Goal: Task Accomplishment & Management: Manage account settings

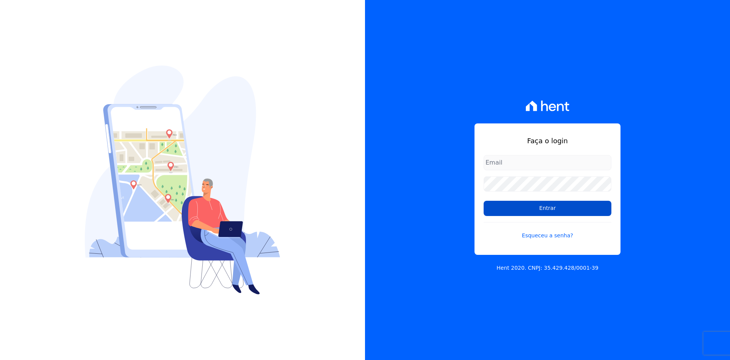
type input "[EMAIL_ADDRESS][DOMAIN_NAME]"
click at [557, 206] on input "Entrar" at bounding box center [548, 208] width 128 height 15
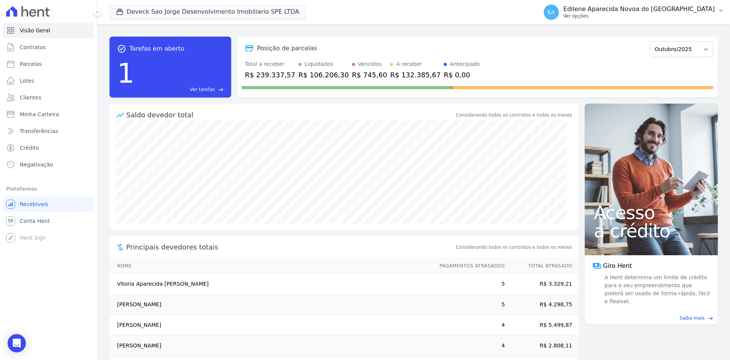
click at [613, 16] on p "Ver opções" at bounding box center [639, 16] width 151 height 6
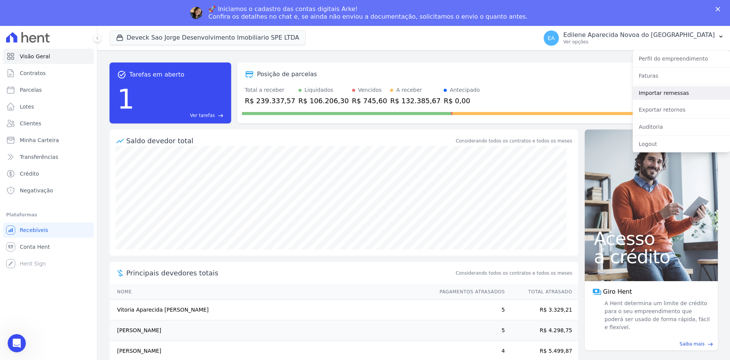
click at [654, 93] on link "Importar remessas" at bounding box center [681, 93] width 97 height 14
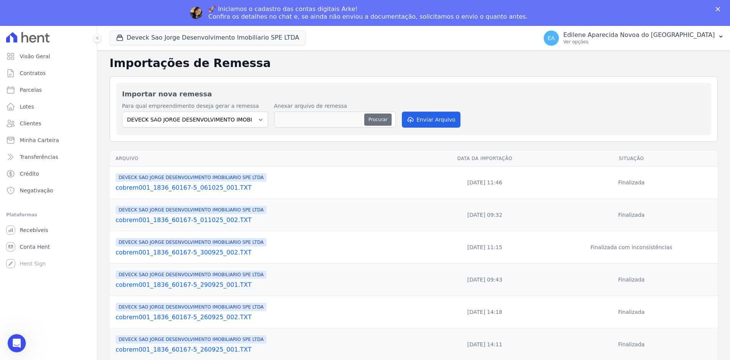
click at [375, 117] on button "Procurar" at bounding box center [377, 119] width 27 height 12
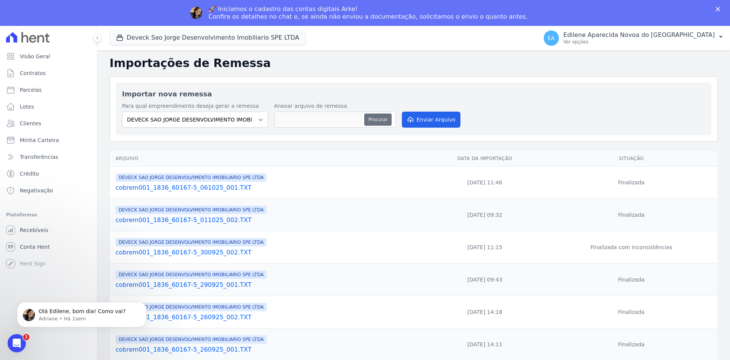
type input "cobrem001_1836_60167-5_061025_001.TXT"
click at [369, 120] on div "Procurar" at bounding box center [335, 119] width 122 height 16
click at [717, 8] on polygon "Fechar" at bounding box center [718, 9] width 5 height 5
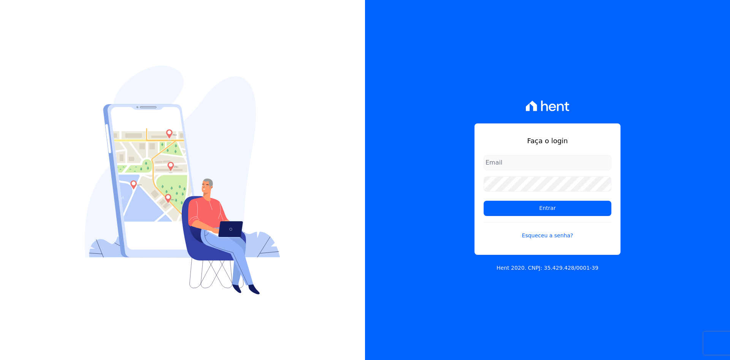
click at [699, 210] on div "Faça o login Entrar Esqueceu a senha? Hent 2020. CNPJ: 35.429.428/0001-39" at bounding box center [547, 180] width 365 height 360
click at [557, 208] on input "Entrar" at bounding box center [548, 208] width 128 height 15
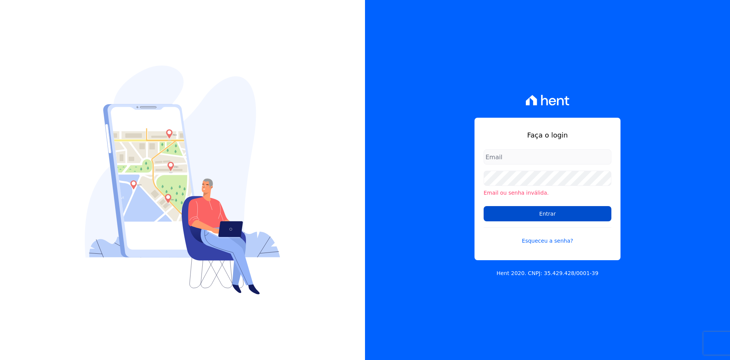
type input "[EMAIL_ADDRESS][DOMAIN_NAME]"
click at [540, 210] on input "Entrar" at bounding box center [548, 213] width 128 height 15
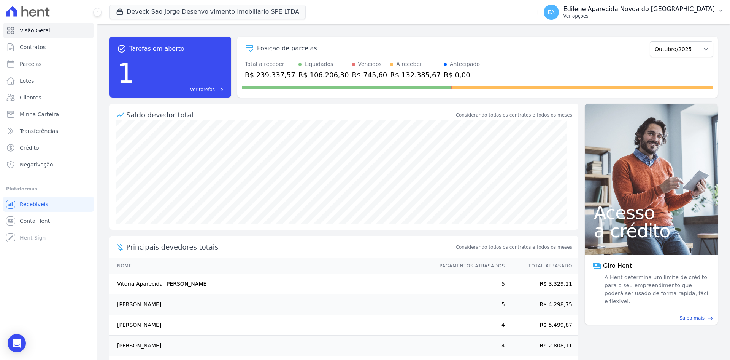
click at [614, 17] on p "Ver opções" at bounding box center [639, 16] width 151 height 6
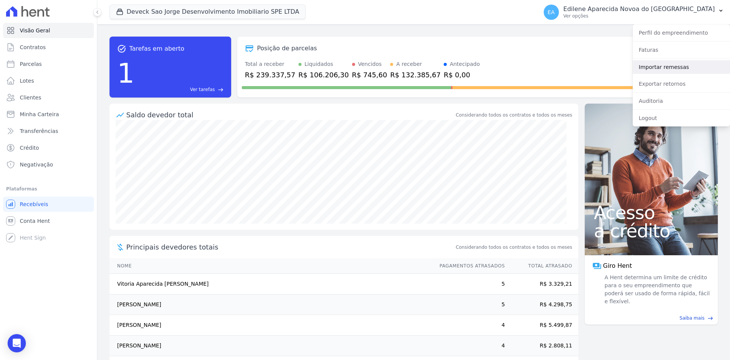
click at [652, 67] on link "Importar remessas" at bounding box center [681, 67] width 97 height 14
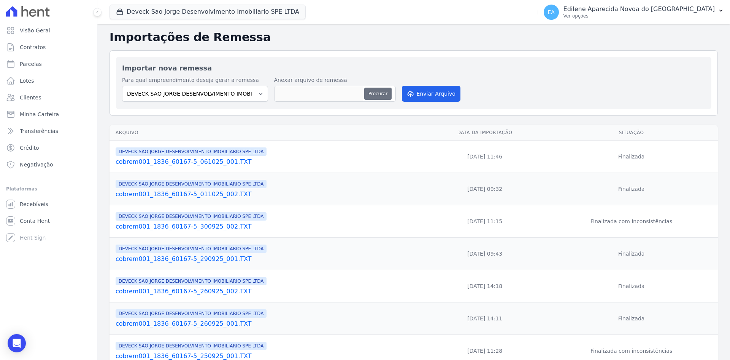
click at [382, 92] on button "Procurar" at bounding box center [377, 94] width 27 height 12
type input "cobrem001_1836_60167-5_101025_003.TXT"
click at [377, 93] on button "Procurar" at bounding box center [377, 94] width 27 height 12
click at [432, 92] on button "Enviar Arquivo" at bounding box center [431, 94] width 59 height 16
click at [381, 92] on button "Procurar" at bounding box center [377, 94] width 27 height 12
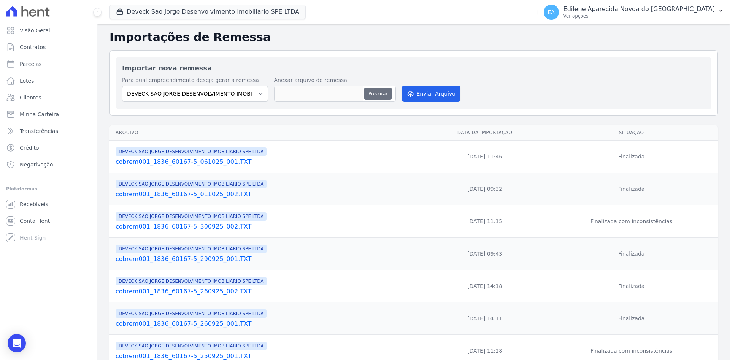
type input "cobrem001_1836_60167-5_101025_003.TXT"
click at [437, 89] on button "Enviar Arquivo" at bounding box center [431, 94] width 59 height 16
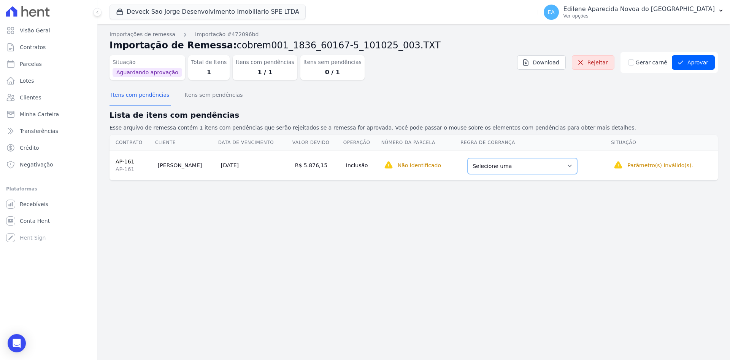
click at [559, 167] on select "Selecione uma Nova Parcela Avulsa Parcela Avulsa Existente Parcela Normal (1 X …" at bounding box center [523, 166] width 110 height 16
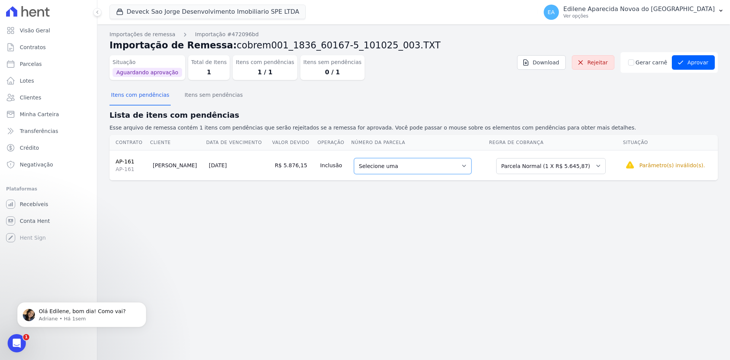
click at [461, 164] on select "Selecione uma 1 - [DATE] - R$ 5.645,87 - Agendado" at bounding box center [413, 166] width 118 height 16
click at [452, 167] on select "Selecione uma 1 - [DATE] - R$ 5.645,87 - Agendado" at bounding box center [413, 166] width 118 height 16
click at [595, 166] on select "Selecione uma Nova Parcela Avulsa Parcela Avulsa Existente Parcela Normal (1 X …" at bounding box center [551, 166] width 110 height 16
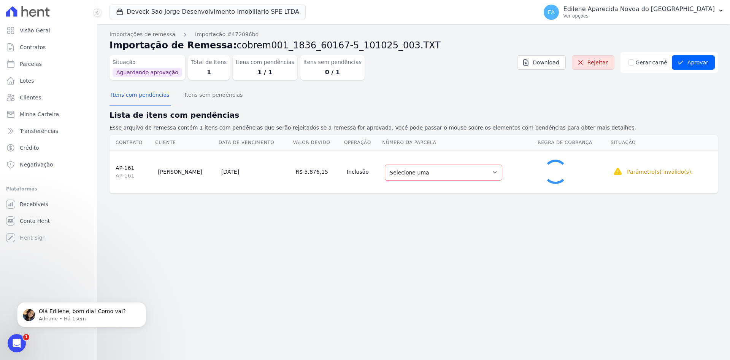
select select "0"
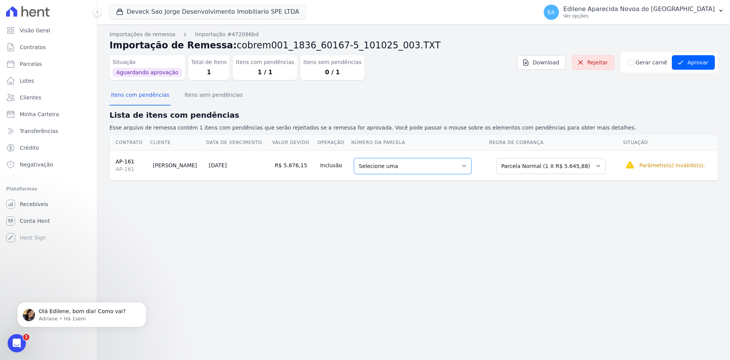
click at [462, 166] on select "Selecione uma 1 - 30/12/2026 - R$ 5.645,88 - Agendado" at bounding box center [413, 166] width 118 height 16
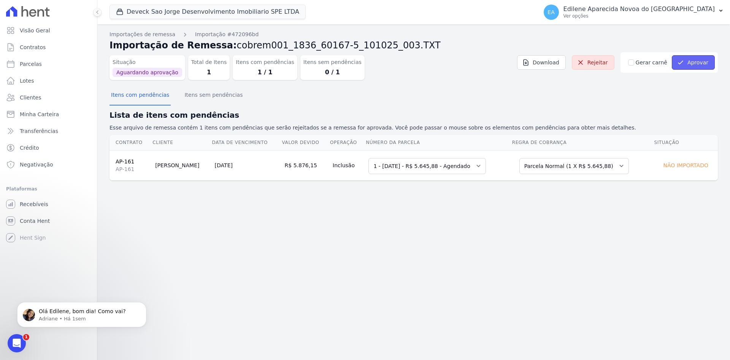
click at [702, 62] on button "Aprovar" at bounding box center [693, 62] width 43 height 14
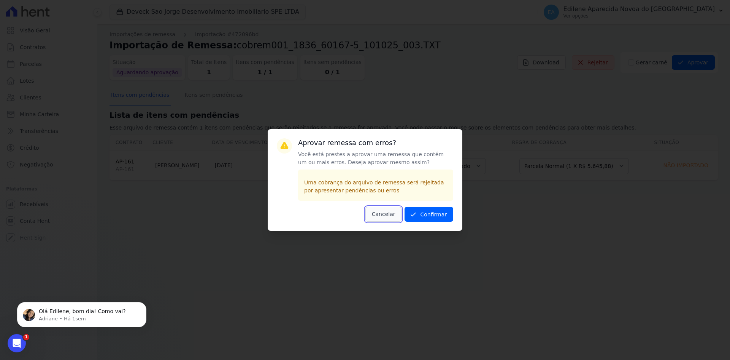
click at [379, 215] on button "Cancelar" at bounding box center [384, 214] width 37 height 15
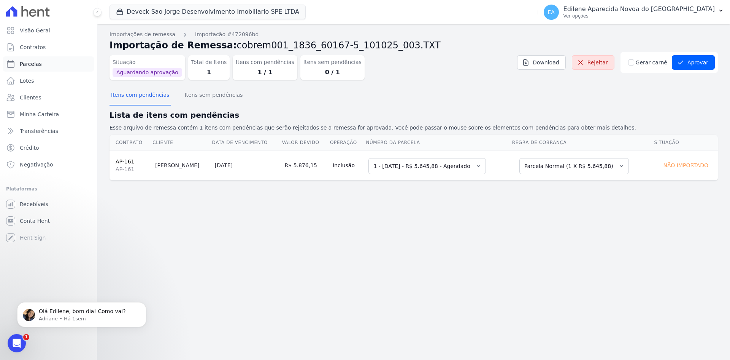
click at [34, 64] on span "Parcelas" at bounding box center [31, 64] width 22 height 8
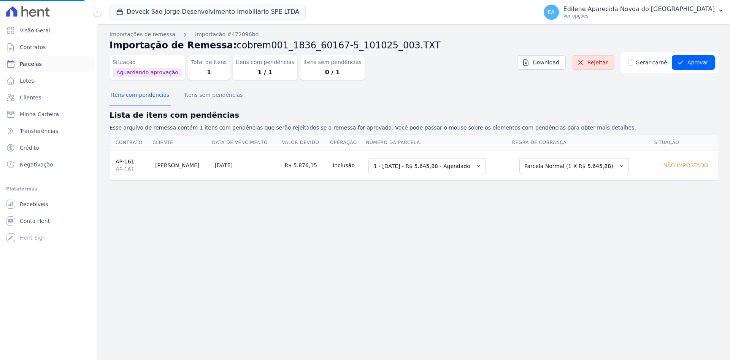
select select
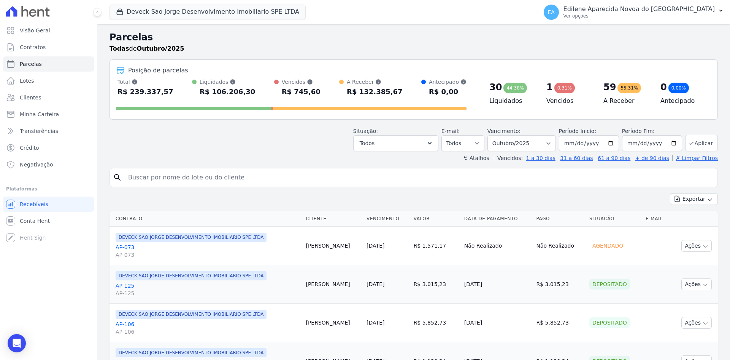
click at [158, 176] on input "search" at bounding box center [419, 177] width 591 height 15
type input "161"
select select
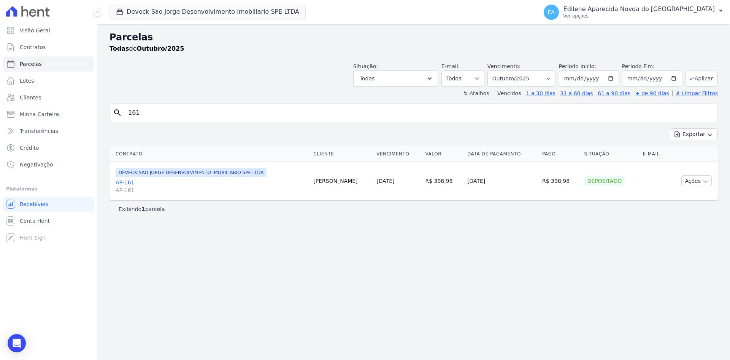
click at [127, 183] on link "AP-161 AP-161" at bounding box center [212, 185] width 192 height 15
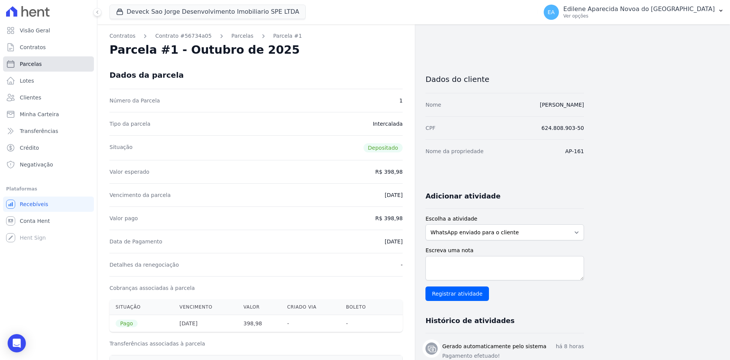
click at [26, 62] on span "Parcelas" at bounding box center [31, 64] width 22 height 8
select select
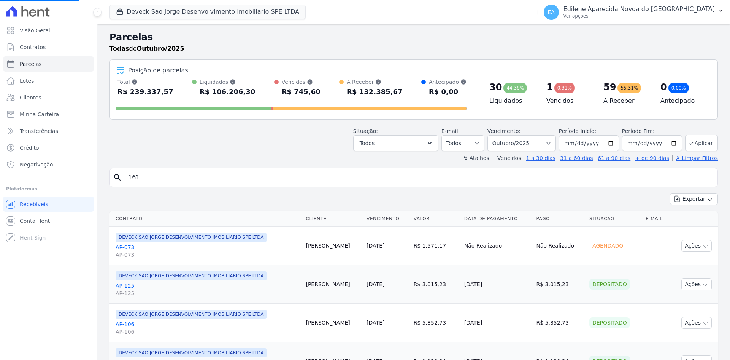
select select
click at [45, 200] on link "Recebíveis" at bounding box center [48, 203] width 91 height 15
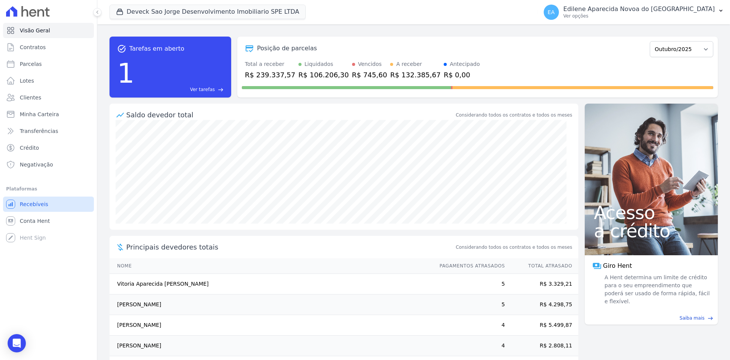
click at [40, 205] on span "Recebíveis" at bounding box center [34, 204] width 29 height 8
click at [35, 48] on span "Contratos" at bounding box center [33, 47] width 26 height 8
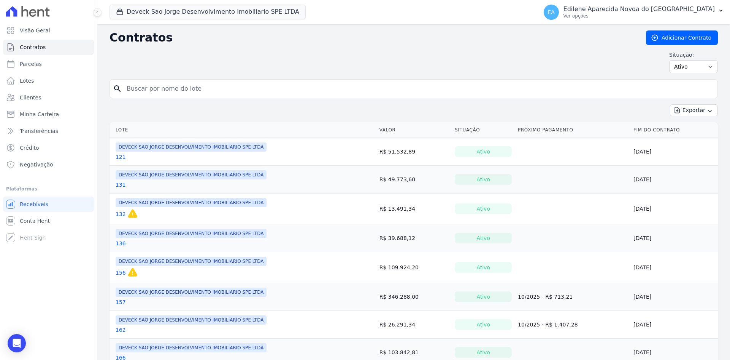
click at [170, 89] on input "search" at bounding box center [418, 88] width 593 height 15
type input "161"
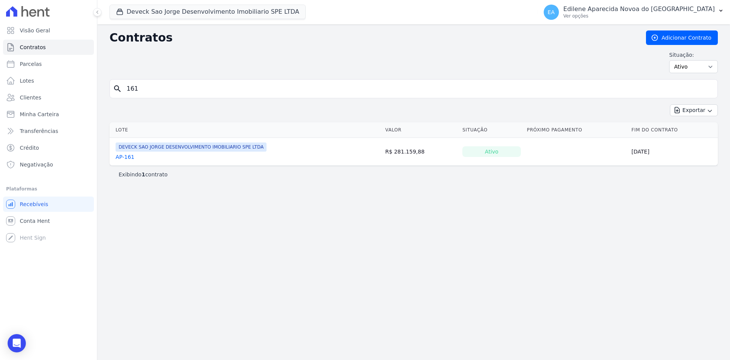
click at [128, 155] on link "AP-161" at bounding box center [125, 157] width 19 height 8
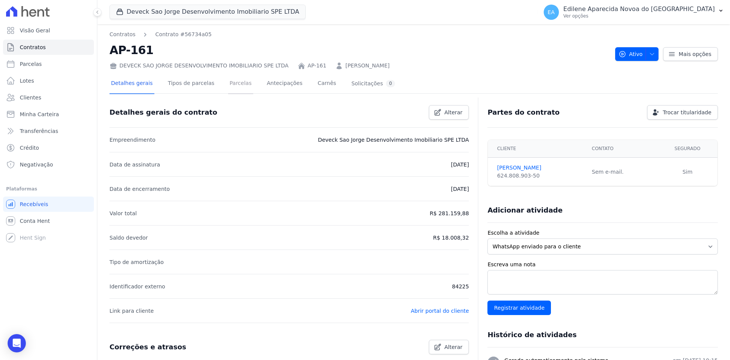
click at [228, 84] on link "Parcelas" at bounding box center [240, 84] width 25 height 20
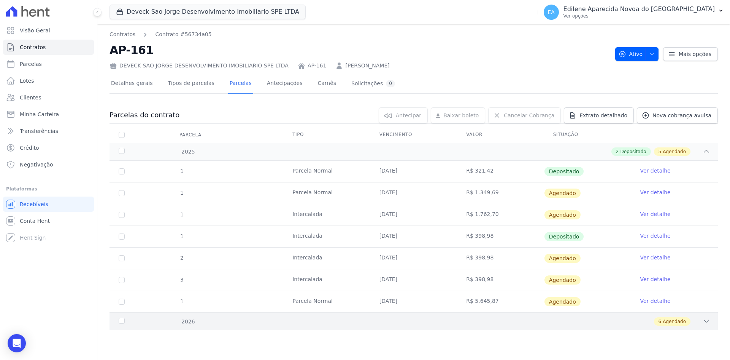
drag, startPoint x: 123, startPoint y: 319, endPoint x: 130, endPoint y: 321, distance: 8.2
click at [122, 320] on div "2026" at bounding box center [144, 321] width 55 height 8
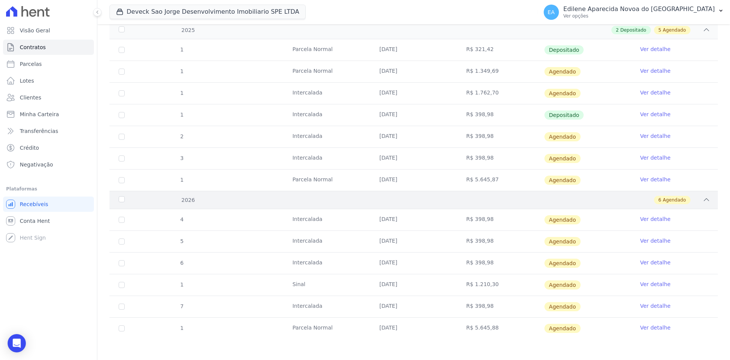
scroll to position [123, 0]
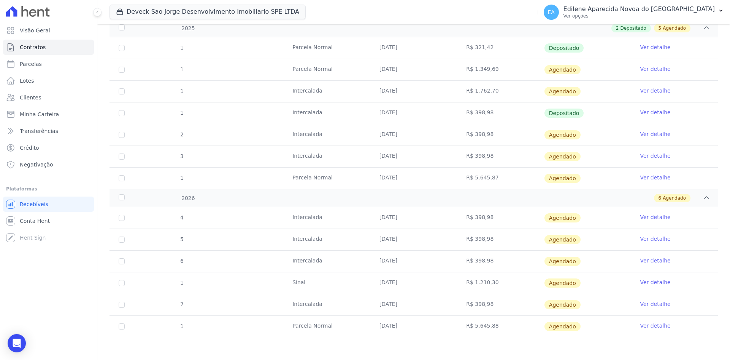
click at [650, 325] on link "Ver detalhe" at bounding box center [655, 325] width 30 height 8
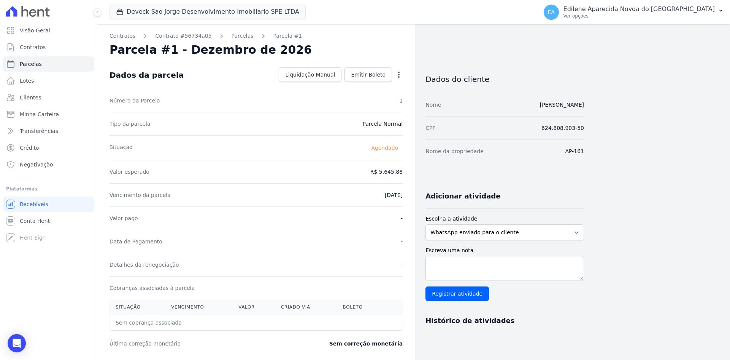
click at [398, 75] on icon "button" at bounding box center [399, 75] width 8 height 8
click at [365, 98] on link "Antecipar" at bounding box center [366, 99] width 67 height 14
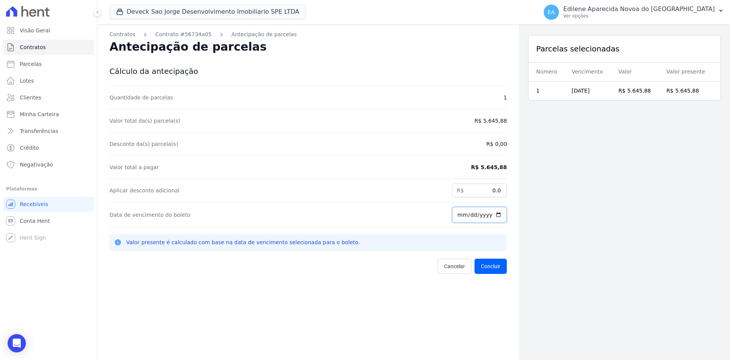
click at [485, 215] on input "[DATE]" at bounding box center [479, 215] width 55 height 16
type input "2025-10-03"
click at [455, 216] on input "Data de vencimento do boleto" at bounding box center [479, 215] width 55 height 16
type input "2025-10-30"
click at [493, 266] on button "Concluir" at bounding box center [491, 265] width 32 height 15
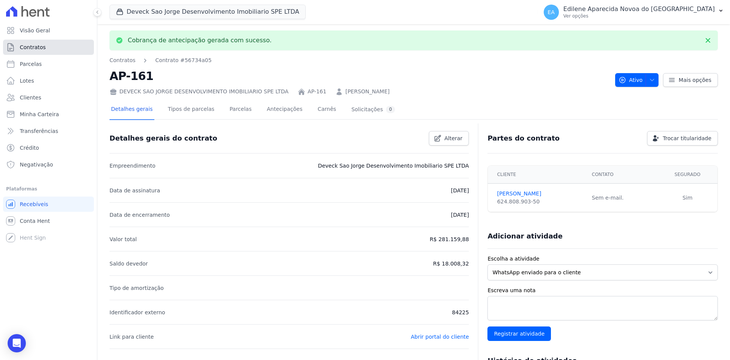
click at [33, 47] on span "Contratos" at bounding box center [33, 47] width 26 height 8
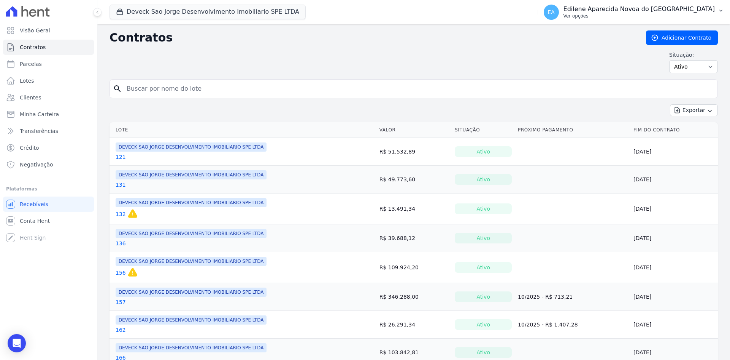
click at [606, 16] on p "Ver opções" at bounding box center [639, 16] width 151 height 6
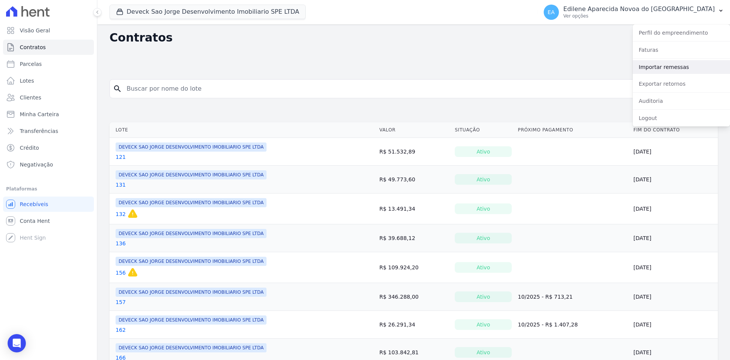
click at [654, 67] on link "Importar remessas" at bounding box center [681, 67] width 97 height 14
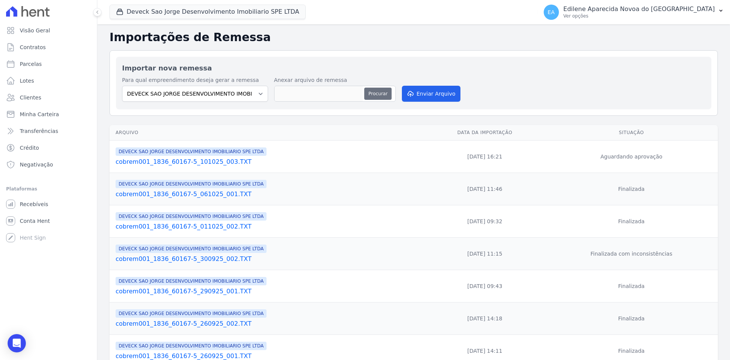
click at [376, 93] on button "Procurar" at bounding box center [377, 94] width 27 height 12
type input "cobrem001_1836_60167-5_101025_003.TXT"
click at [440, 92] on button "Enviar Arquivo" at bounding box center [431, 94] width 59 height 16
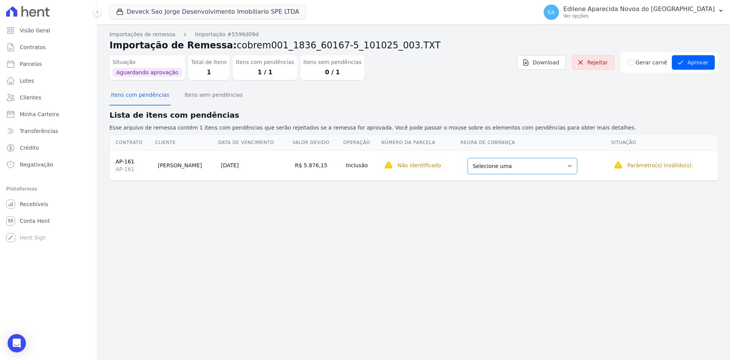
click at [558, 165] on select "Selecione uma Nova Parcela Avulsa Parcela Avulsa Existente Parcela Normal (1 X …" at bounding box center [523, 166] width 110 height 16
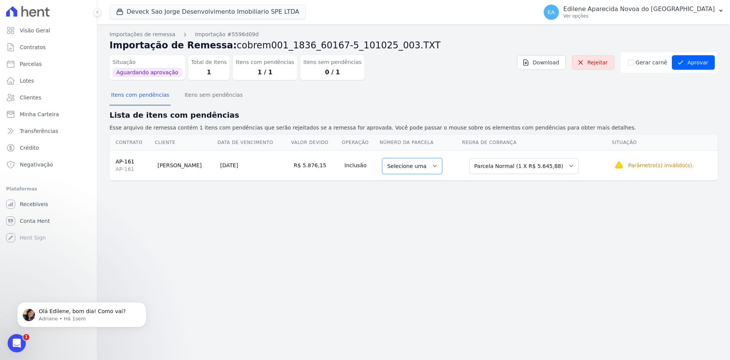
click at [431, 165] on select "Selecione uma" at bounding box center [412, 166] width 60 height 16
click at [563, 162] on select "Selecione uma Nova Parcela Avulsa Parcela Avulsa Existente Parcela Normal (1 X …" at bounding box center [524, 166] width 110 height 16
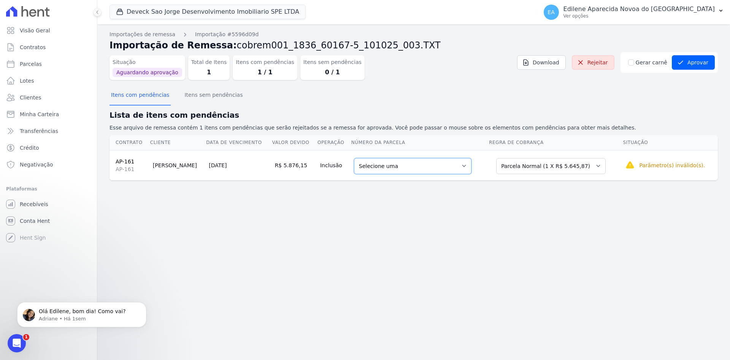
click at [456, 166] on select "Selecione uma 1 - [DATE] - R$ 5.645,87 - Agendado" at bounding box center [413, 166] width 118 height 16
click at [591, 166] on select "Selecione uma Nova Parcela Avulsa Parcela Avulsa Existente Parcela Normal (1 X …" at bounding box center [551, 166] width 110 height 16
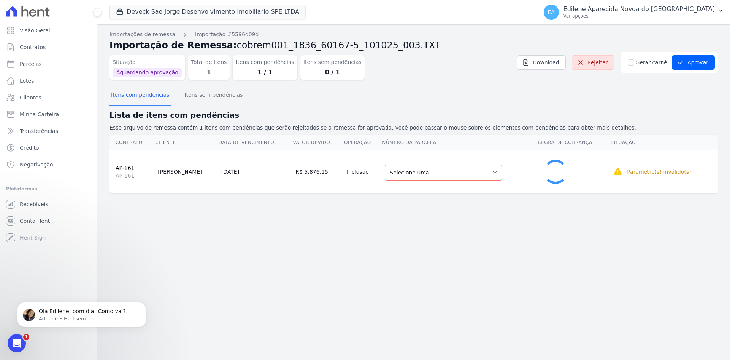
select select "0"
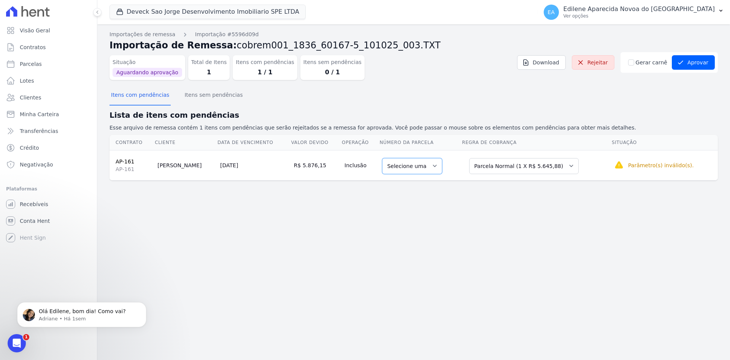
click at [430, 165] on select "Selecione uma" at bounding box center [412, 166] width 60 height 16
click at [427, 168] on select "Selecione uma" at bounding box center [412, 166] width 60 height 16
click at [697, 59] on button "Aprovar" at bounding box center [693, 62] width 43 height 14
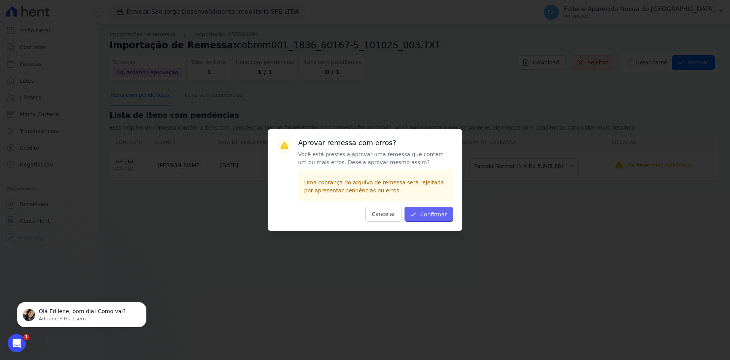
click at [435, 217] on button "Confirmar" at bounding box center [429, 214] width 49 height 15
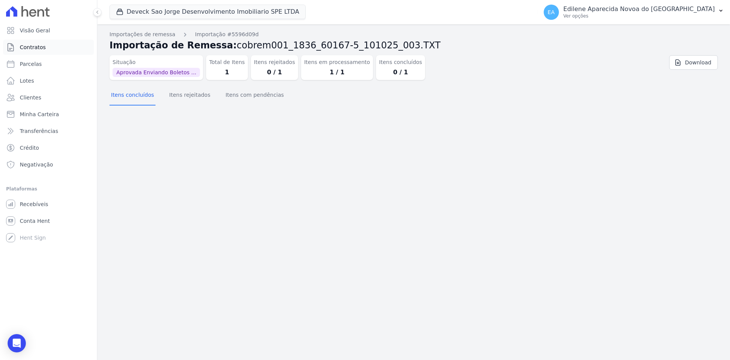
click at [38, 47] on span "Contratos" at bounding box center [33, 47] width 26 height 8
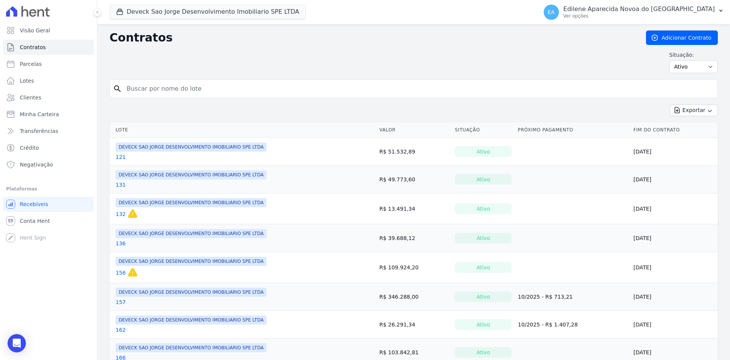
click at [186, 89] on input "search" at bounding box center [418, 88] width 593 height 15
type input "161"
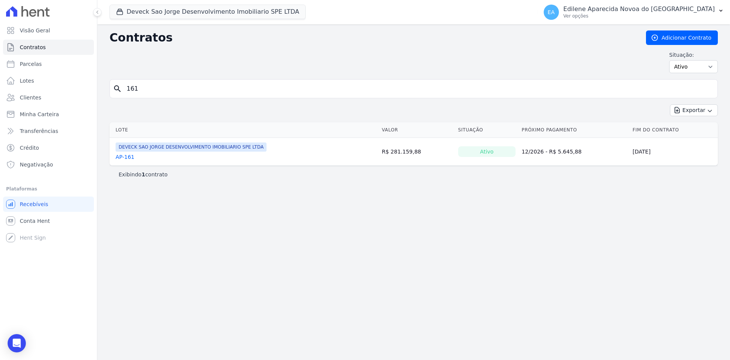
click at [127, 155] on link "AP-161" at bounding box center [125, 157] width 19 height 8
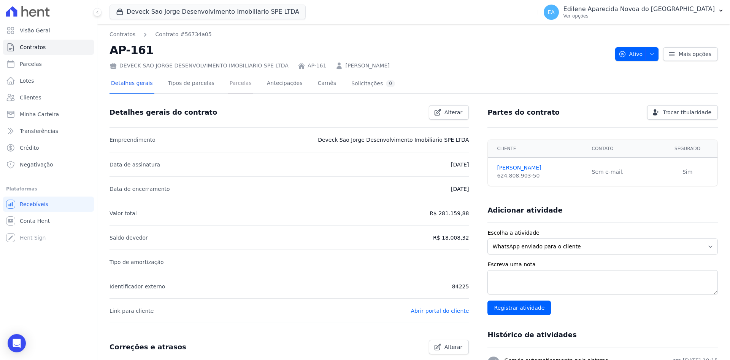
click at [228, 81] on link "Parcelas" at bounding box center [240, 84] width 25 height 20
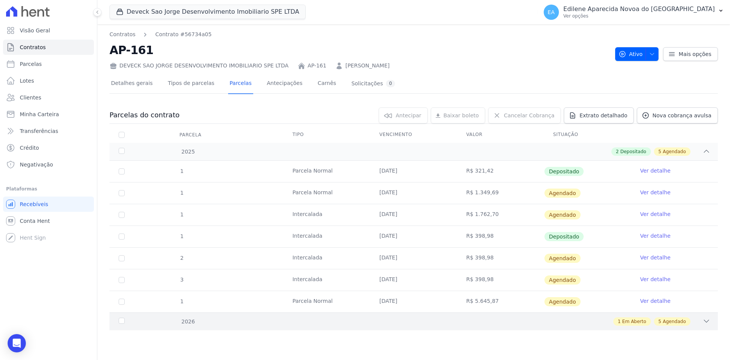
drag, startPoint x: 123, startPoint y: 321, endPoint x: 154, endPoint y: 323, distance: 31.6
click at [123, 322] on div "2026" at bounding box center [144, 321] width 55 height 8
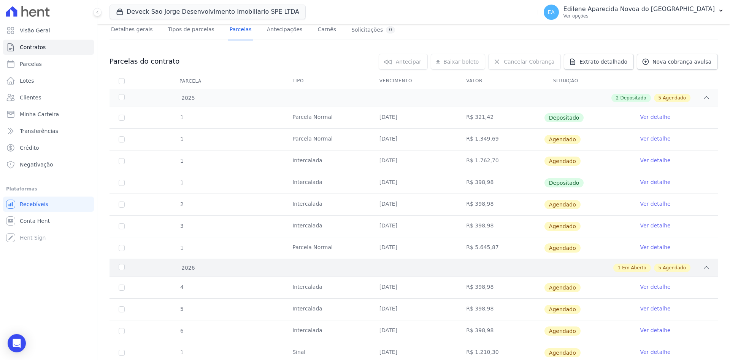
scroll to position [123, 0]
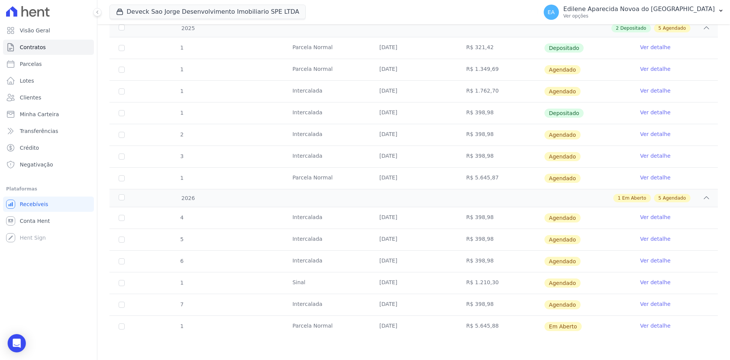
click at [656, 327] on link "Ver detalhe" at bounding box center [655, 325] width 30 height 8
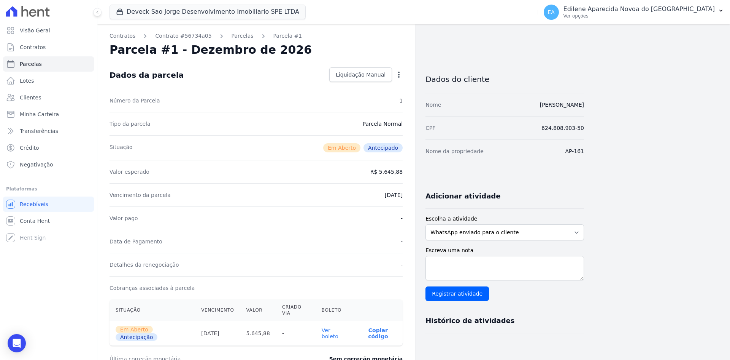
click at [337, 327] on link "Ver boleto" at bounding box center [330, 333] width 17 height 12
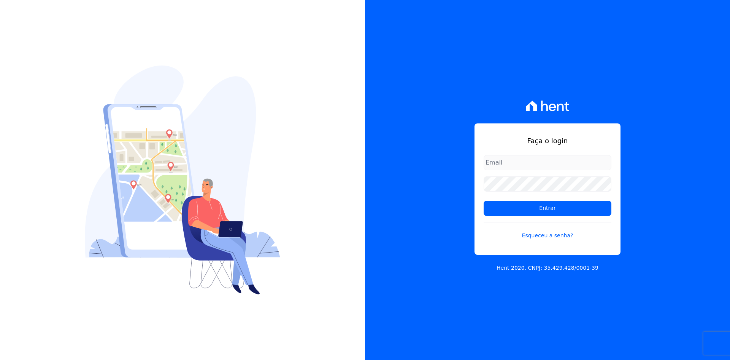
type input "[EMAIL_ADDRESS][DOMAIN_NAME]"
drag, startPoint x: 704, startPoint y: 222, endPoint x: 666, endPoint y: 232, distance: 39.1
click at [704, 222] on div "Faça o login [EMAIL_ADDRESS][DOMAIN_NAME] Entrar Esqueceu a senha? Hent 2020. C…" at bounding box center [547, 180] width 365 height 360
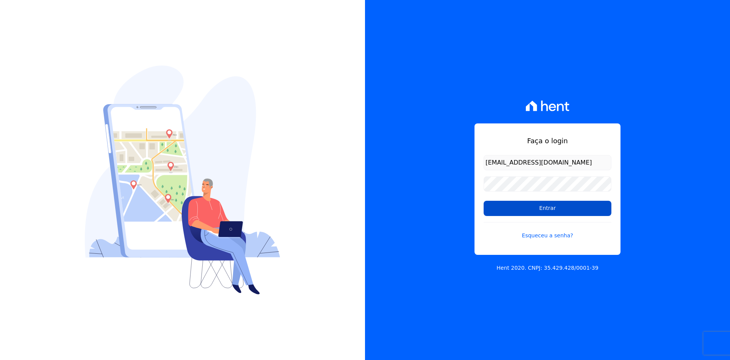
click at [549, 207] on input "Entrar" at bounding box center [548, 208] width 128 height 15
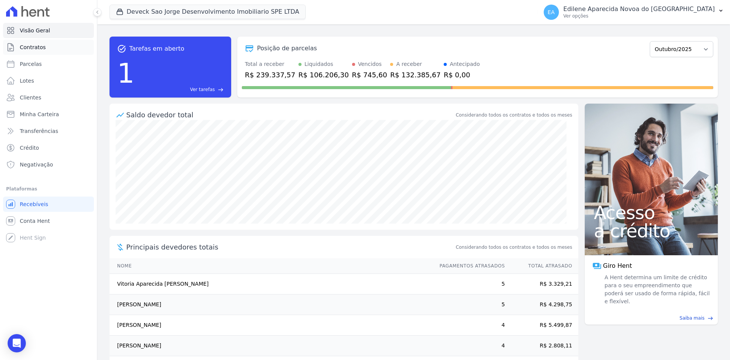
click at [38, 49] on span "Contratos" at bounding box center [33, 47] width 26 height 8
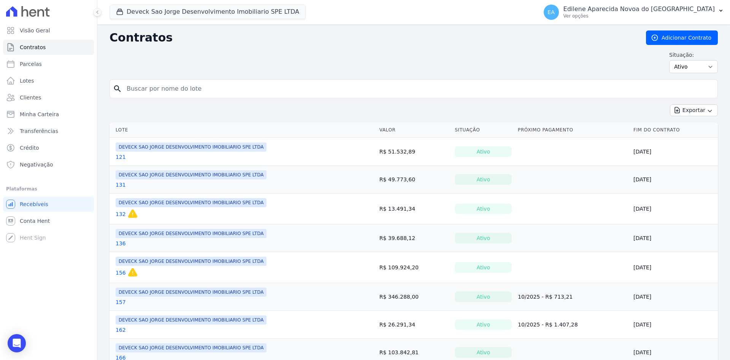
click at [158, 89] on input "search" at bounding box center [418, 88] width 593 height 15
type input "53"
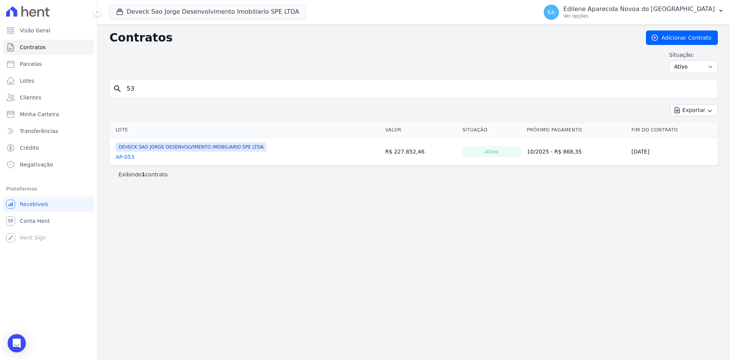
click at [131, 156] on link "AP-053" at bounding box center [125, 157] width 19 height 8
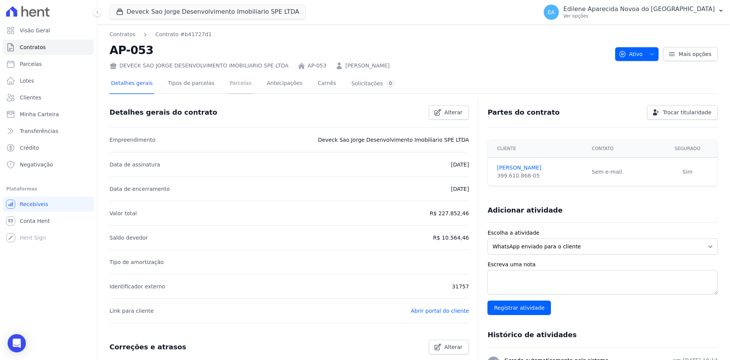
click at [234, 84] on link "Parcelas" at bounding box center [240, 84] width 25 height 20
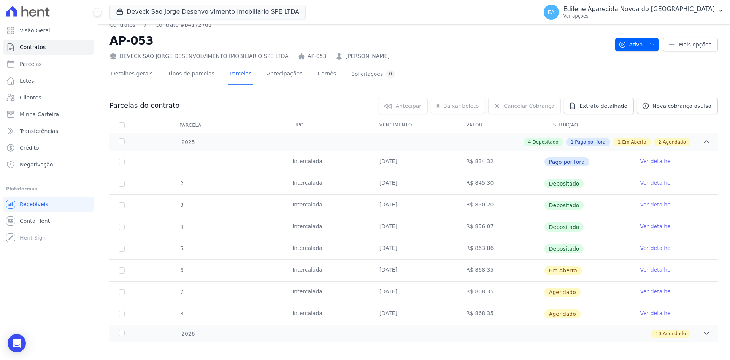
scroll to position [15, 0]
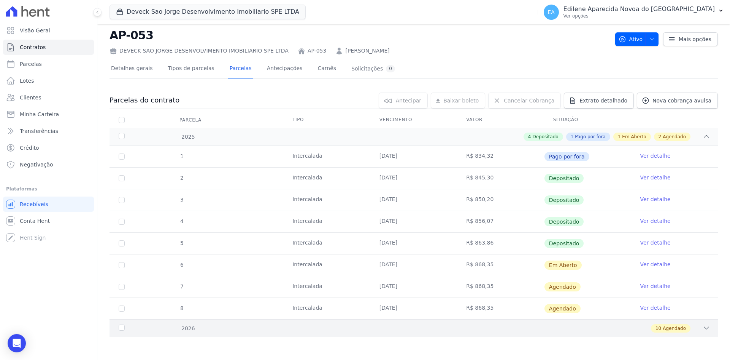
click at [122, 326] on div "2026" at bounding box center [144, 328] width 55 height 8
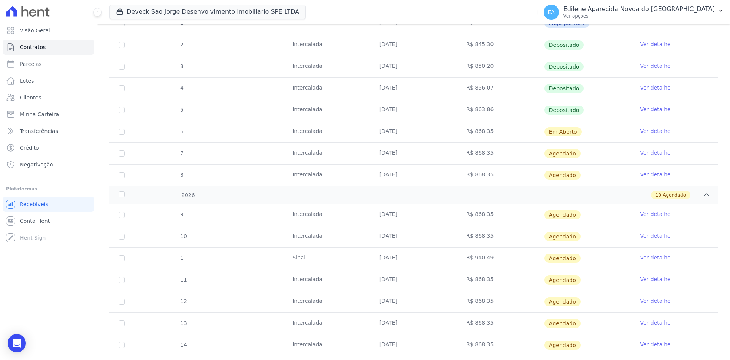
scroll to position [232, 0]
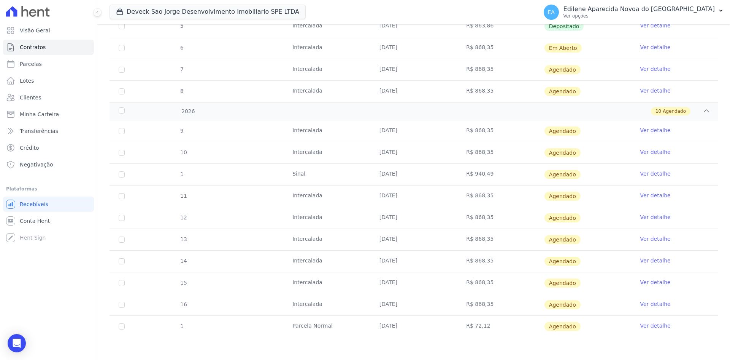
click at [660, 325] on link "Ver detalhe" at bounding box center [655, 325] width 30 height 8
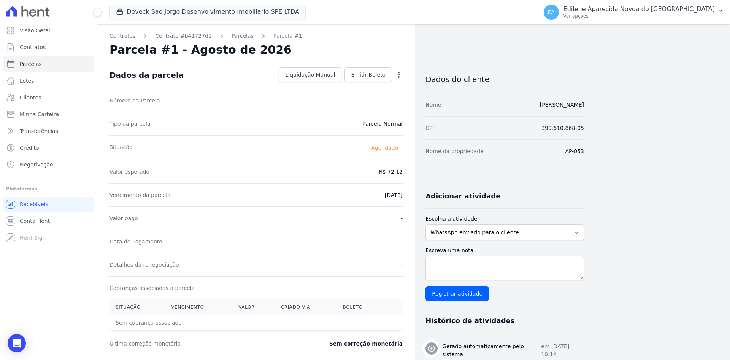
click at [400, 75] on icon "button" at bounding box center [399, 75] width 8 height 8
click at [364, 97] on link "Antecipar" at bounding box center [366, 99] width 67 height 14
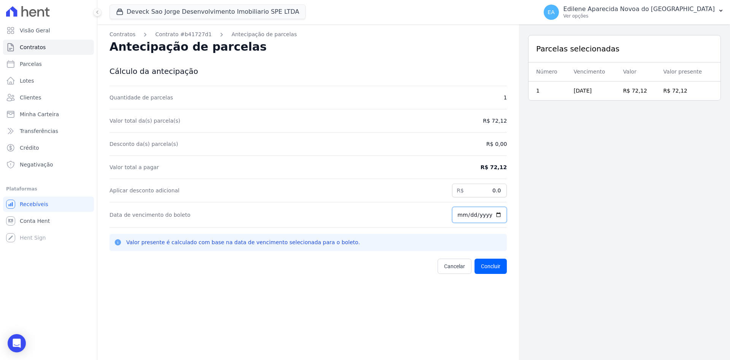
click at [459, 213] on input "[DATE]" at bounding box center [479, 215] width 55 height 16
type input "2025-10-30"
click at [494, 264] on button "Concluir" at bounding box center [491, 265] width 32 height 15
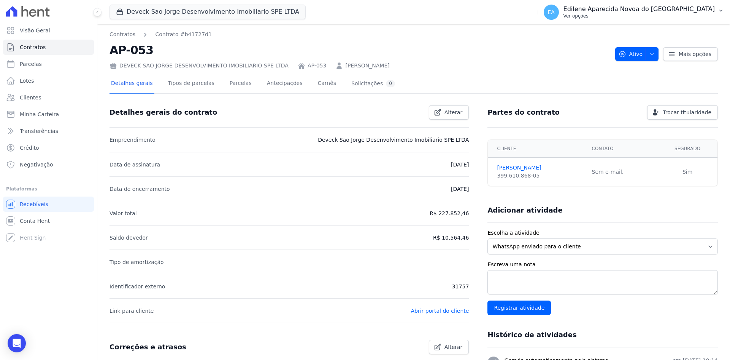
click at [609, 14] on p "Ver opções" at bounding box center [639, 16] width 151 height 6
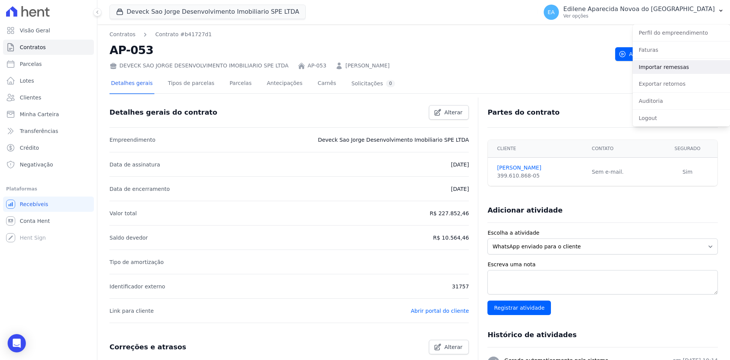
click at [658, 68] on link "Importar remessas" at bounding box center [681, 67] width 97 height 14
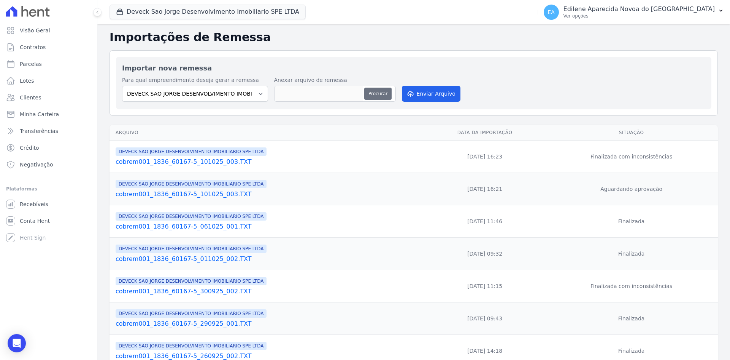
click at [380, 94] on button "Procurar" at bounding box center [377, 94] width 27 height 12
type input "cobrem001_1836_60167-5_101025_004.TXT"
click at [437, 94] on button "Enviar Arquivo" at bounding box center [431, 94] width 59 height 16
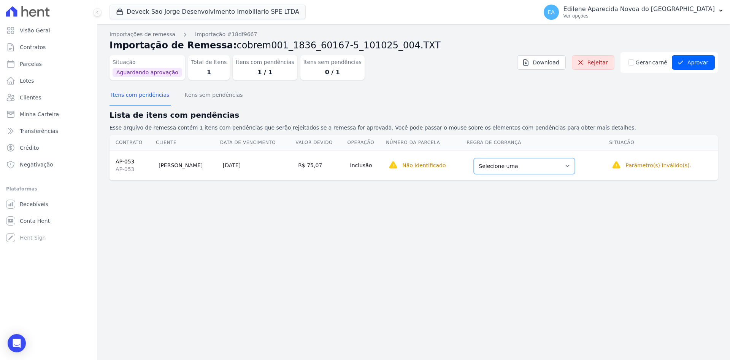
click at [564, 164] on select "Selecione uma Nova Parcela Avulsa Parcela Avulsa Existente Parcela Normal (1 X …" at bounding box center [524, 166] width 101 height 16
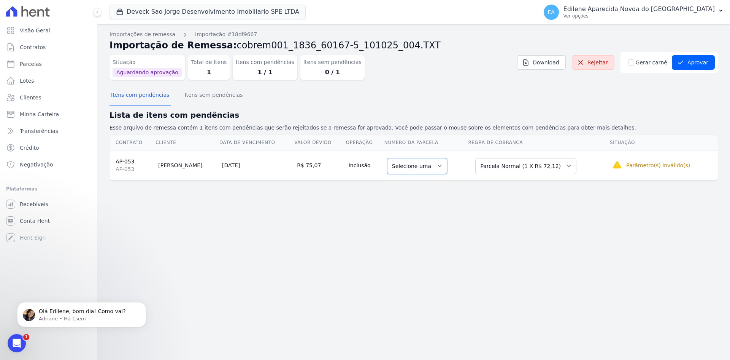
click at [443, 164] on select "Selecione uma" at bounding box center [417, 166] width 60 height 16
click at [442, 164] on select "Selecione uma" at bounding box center [417, 166] width 60 height 16
click at [702, 59] on button "Aprovar" at bounding box center [693, 62] width 43 height 14
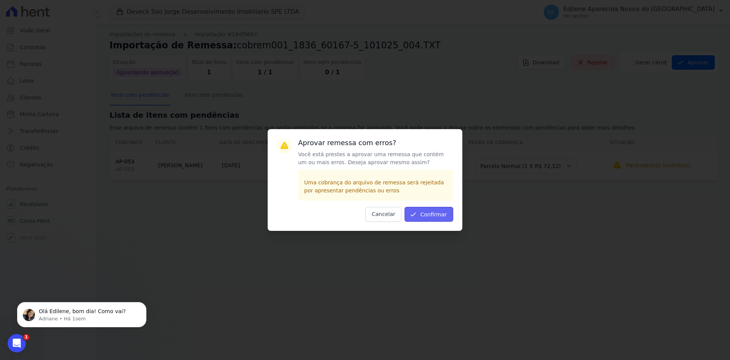
click at [441, 214] on button "Confirmar" at bounding box center [429, 214] width 49 height 15
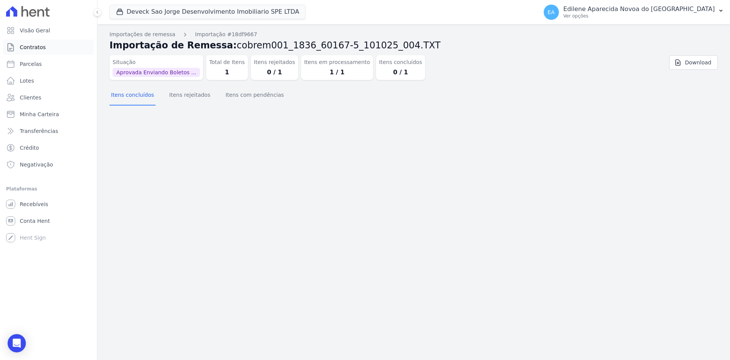
click at [33, 46] on span "Contratos" at bounding box center [33, 47] width 26 height 8
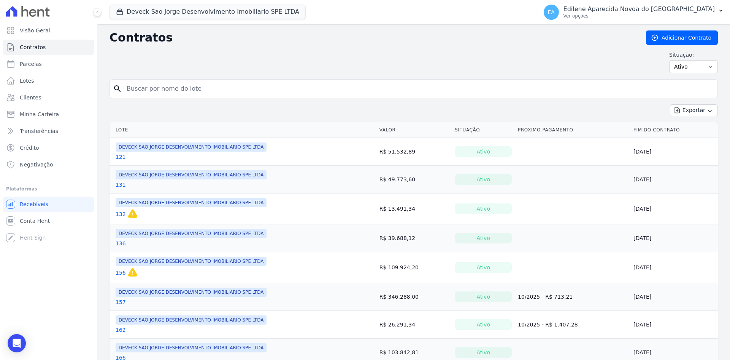
click at [180, 90] on input "search" at bounding box center [418, 88] width 593 height 15
type input "53"
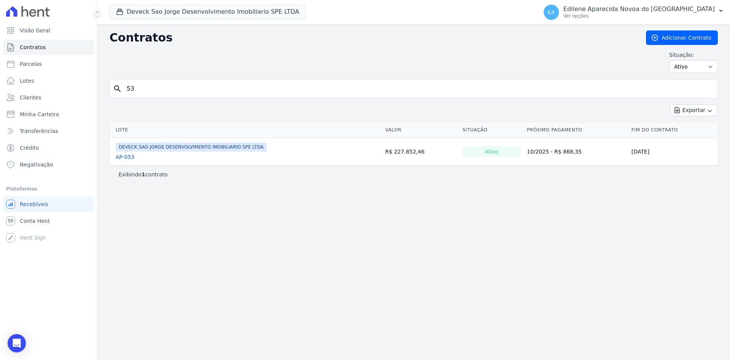
click at [128, 158] on link "AP-053" at bounding box center [125, 157] width 19 height 8
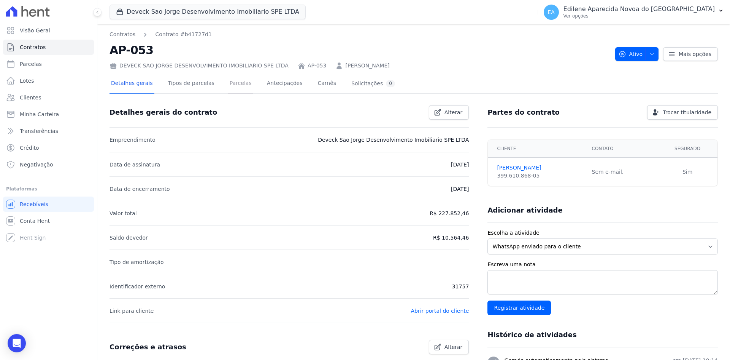
click at [234, 82] on link "Parcelas" at bounding box center [240, 84] width 25 height 20
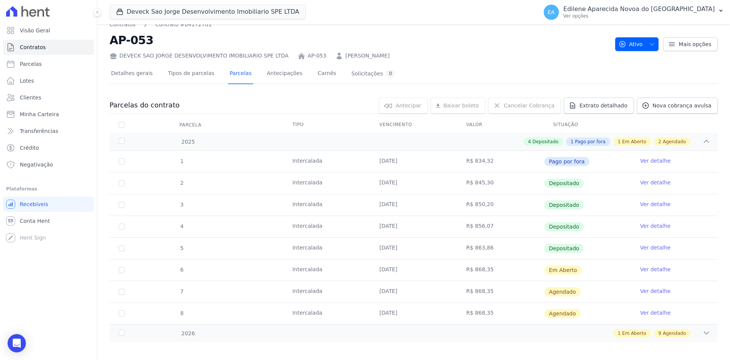
scroll to position [15, 0]
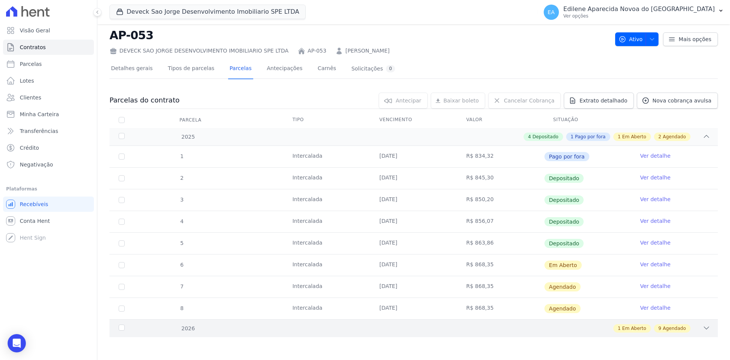
click at [124, 327] on div "2026" at bounding box center [144, 328] width 55 height 8
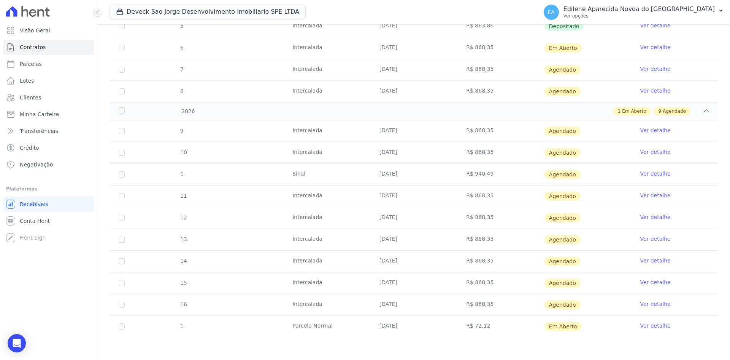
click at [646, 326] on link "Ver detalhe" at bounding box center [655, 325] width 30 height 8
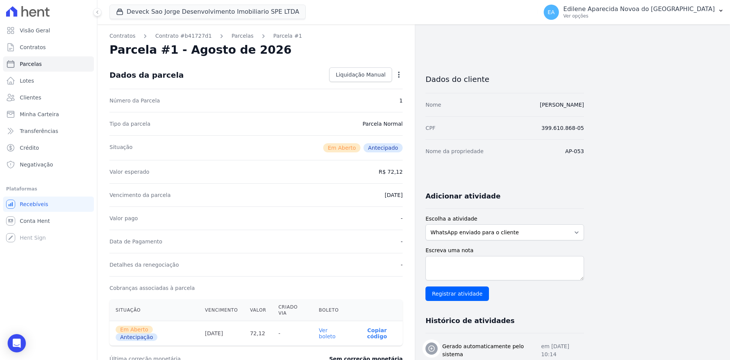
click at [336, 327] on link "Ver boleto" at bounding box center [327, 333] width 17 height 12
